Goal: Find specific page/section: Find specific page/section

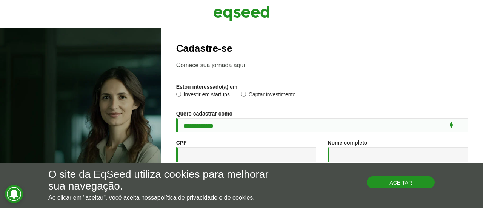
click at [391, 181] on button "Aceitar" at bounding box center [400, 182] width 68 height 12
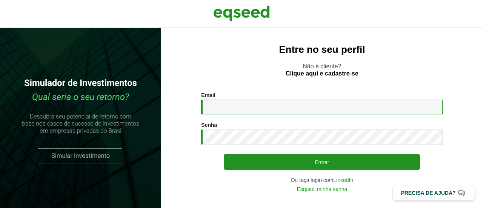
click at [218, 103] on input "Email *" at bounding box center [321, 107] width 241 height 15
type input "**********"
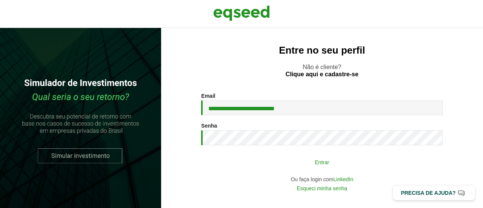
click at [292, 156] on button "Entrar" at bounding box center [322, 162] width 196 height 14
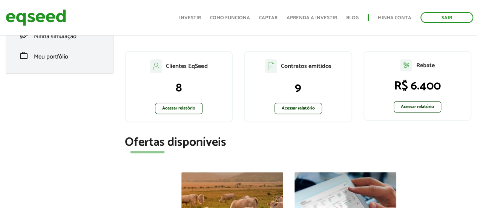
scroll to position [161, 0]
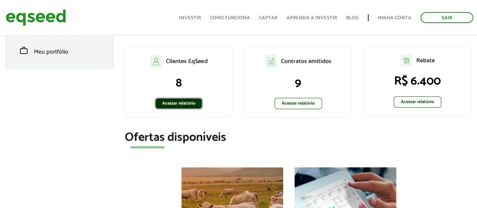
click at [174, 104] on link "Acessar relatório" at bounding box center [179, 103] width 48 height 11
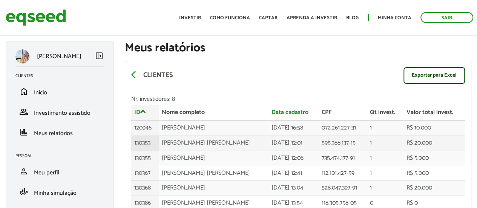
click at [184, 138] on td "CRISTINA DUQUE GRACA ARANHA" at bounding box center [214, 142] width 110 height 15
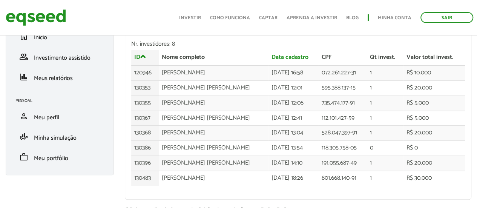
scroll to position [57, 0]
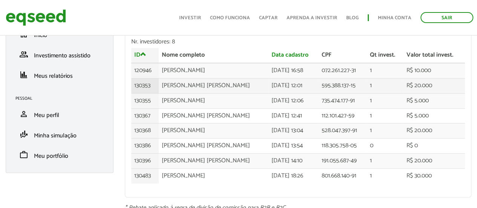
click at [363, 87] on td "595.388.137-15" at bounding box center [343, 85] width 48 height 15
click at [171, 83] on td "CRISTINA DUQUE GRACA ARANHA" at bounding box center [214, 85] width 110 height 15
click at [140, 83] on td "130353" at bounding box center [144, 85] width 27 height 15
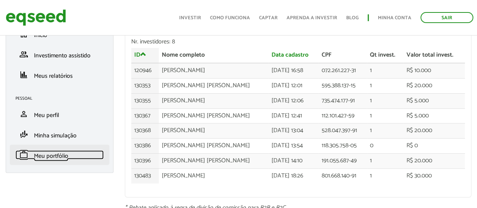
click at [64, 157] on span "Meu portfólio" at bounding box center [51, 156] width 34 height 10
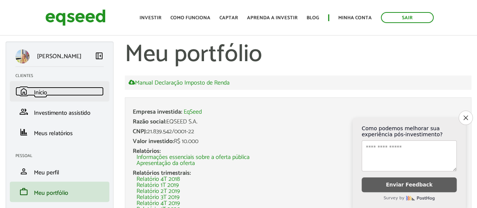
click at [37, 89] on span "Início" at bounding box center [40, 92] width 13 height 10
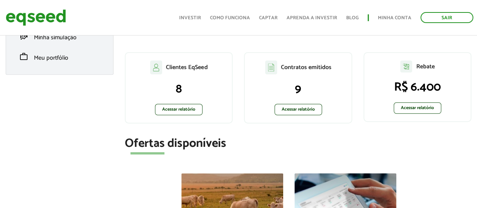
scroll to position [160, 0]
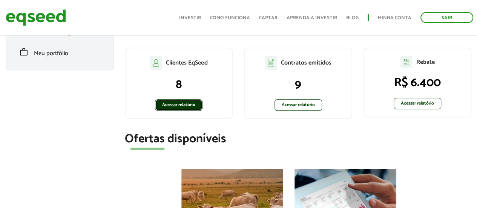
click at [179, 104] on link "Acessar relatório" at bounding box center [179, 104] width 48 height 11
